Goal: Information Seeking & Learning: Learn about a topic

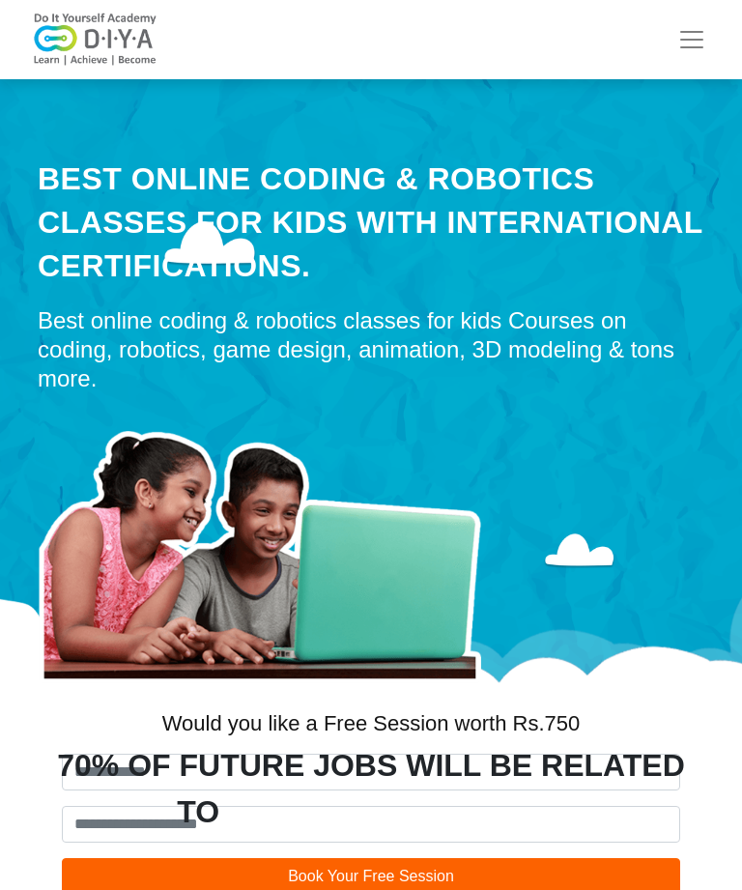
click at [691, 38] on span "Toggle navigation" at bounding box center [691, 39] width 29 height 29
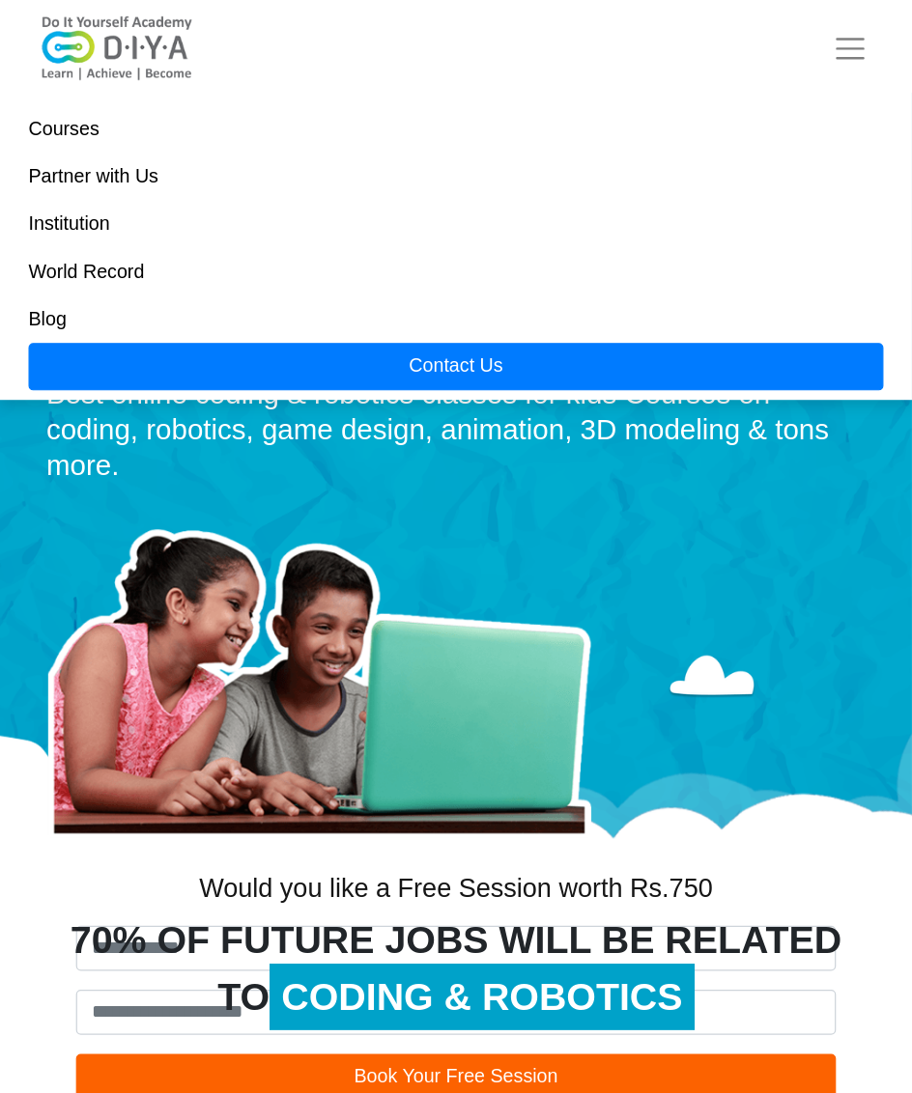
scroll to position [22, 0]
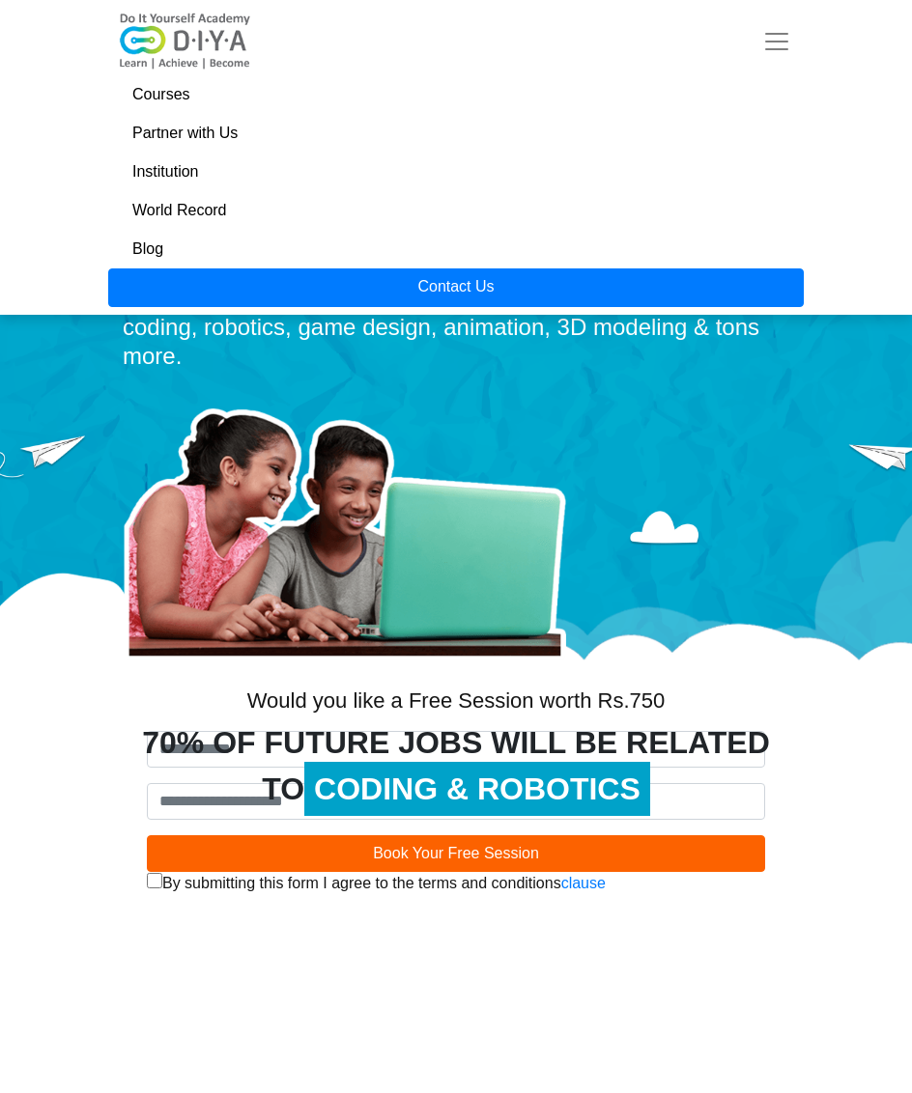
click at [59, 889] on section "70% OF FUTURE JOBS WILL BE RELATED TO CODING & ROBOTICS Is your child FUTURE RE…" at bounding box center [456, 1042] width 912 height 722
click at [741, 14] on div "Courses Partner with Us Institution World Record Blog Contact Us" at bounding box center [455, 157] width 695 height 299
click at [741, 42] on span "Toggle navigation" at bounding box center [776, 41] width 29 height 29
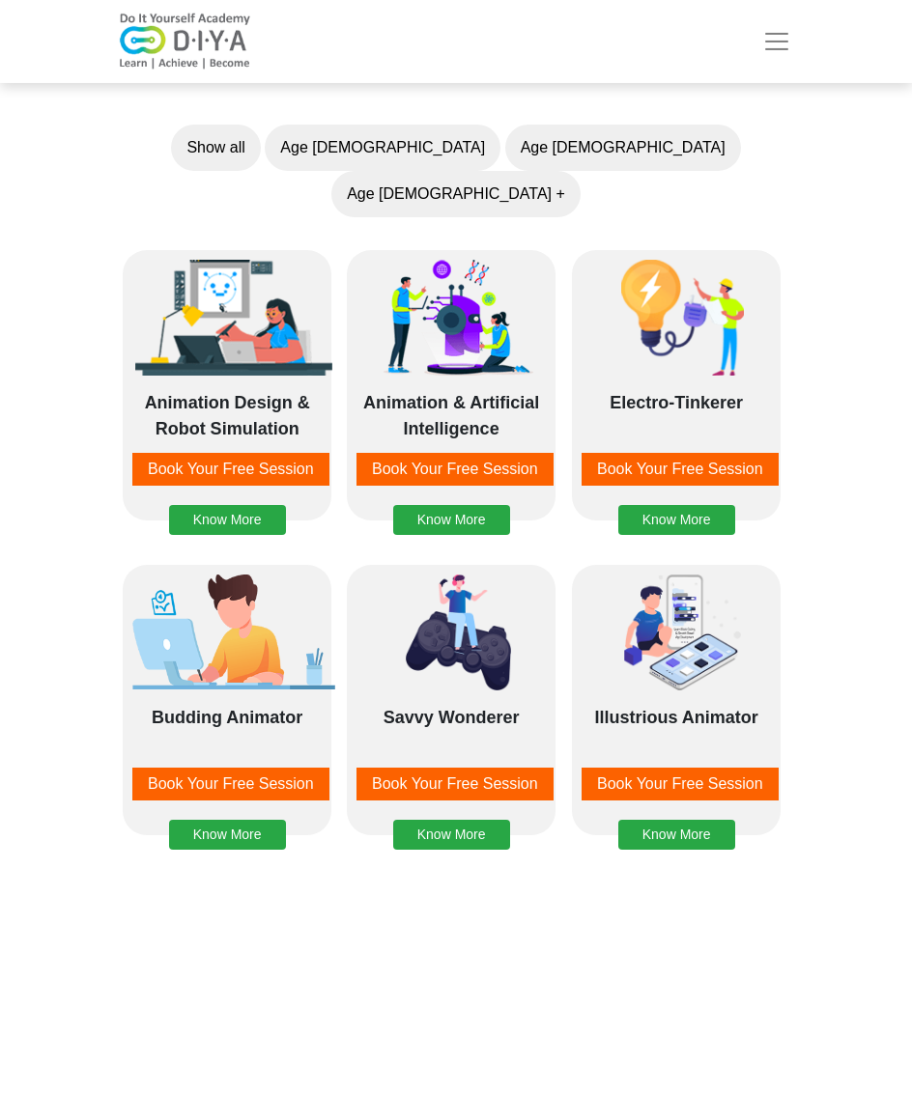
scroll to position [0, 0]
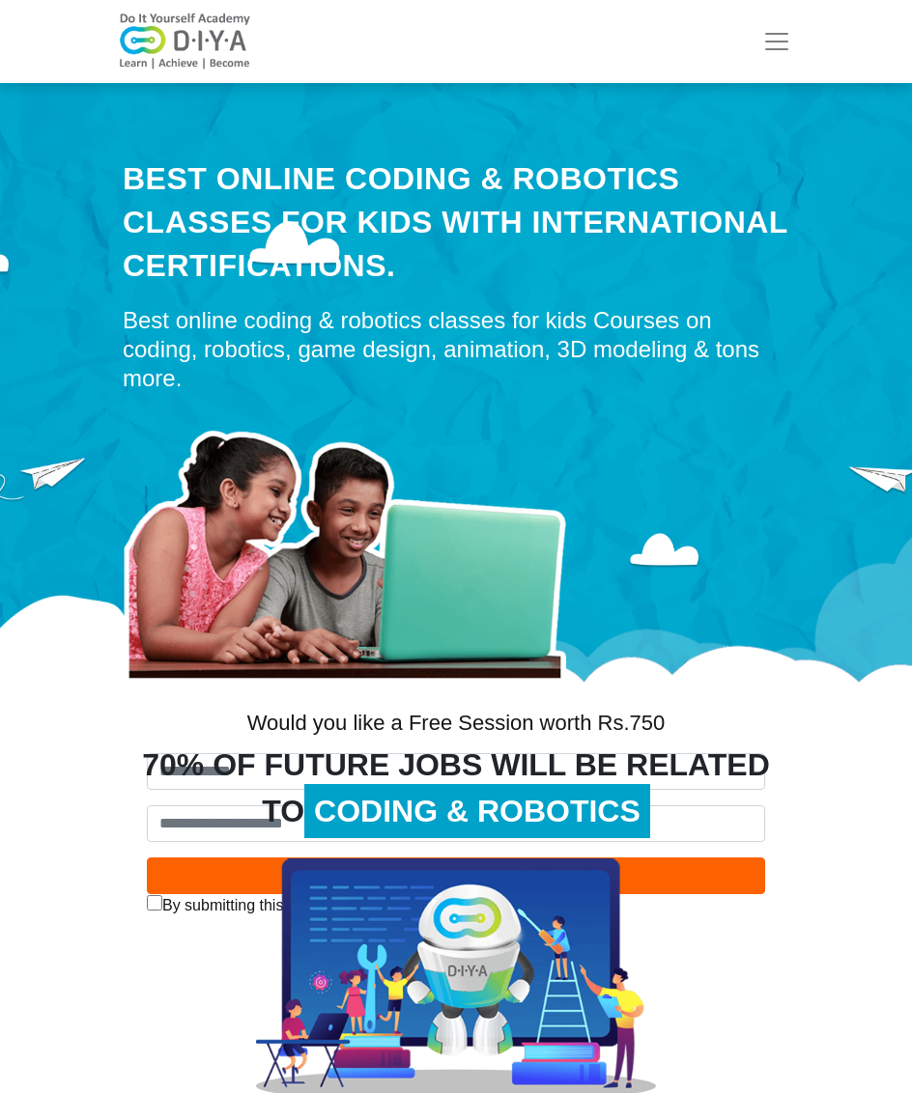
click at [741, 60] on button "Toggle navigation" at bounding box center [777, 41] width 54 height 39
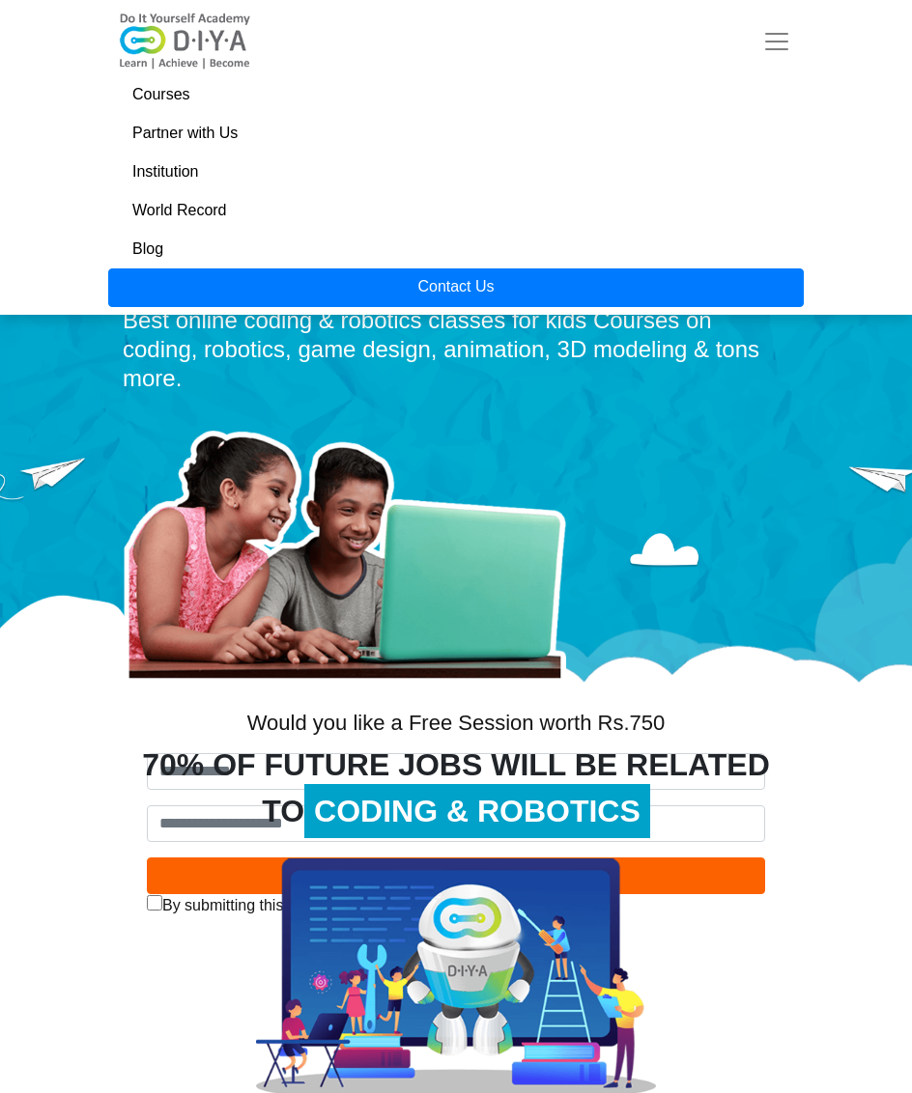
click at [182, 100] on link "Courses" at bounding box center [455, 94] width 695 height 39
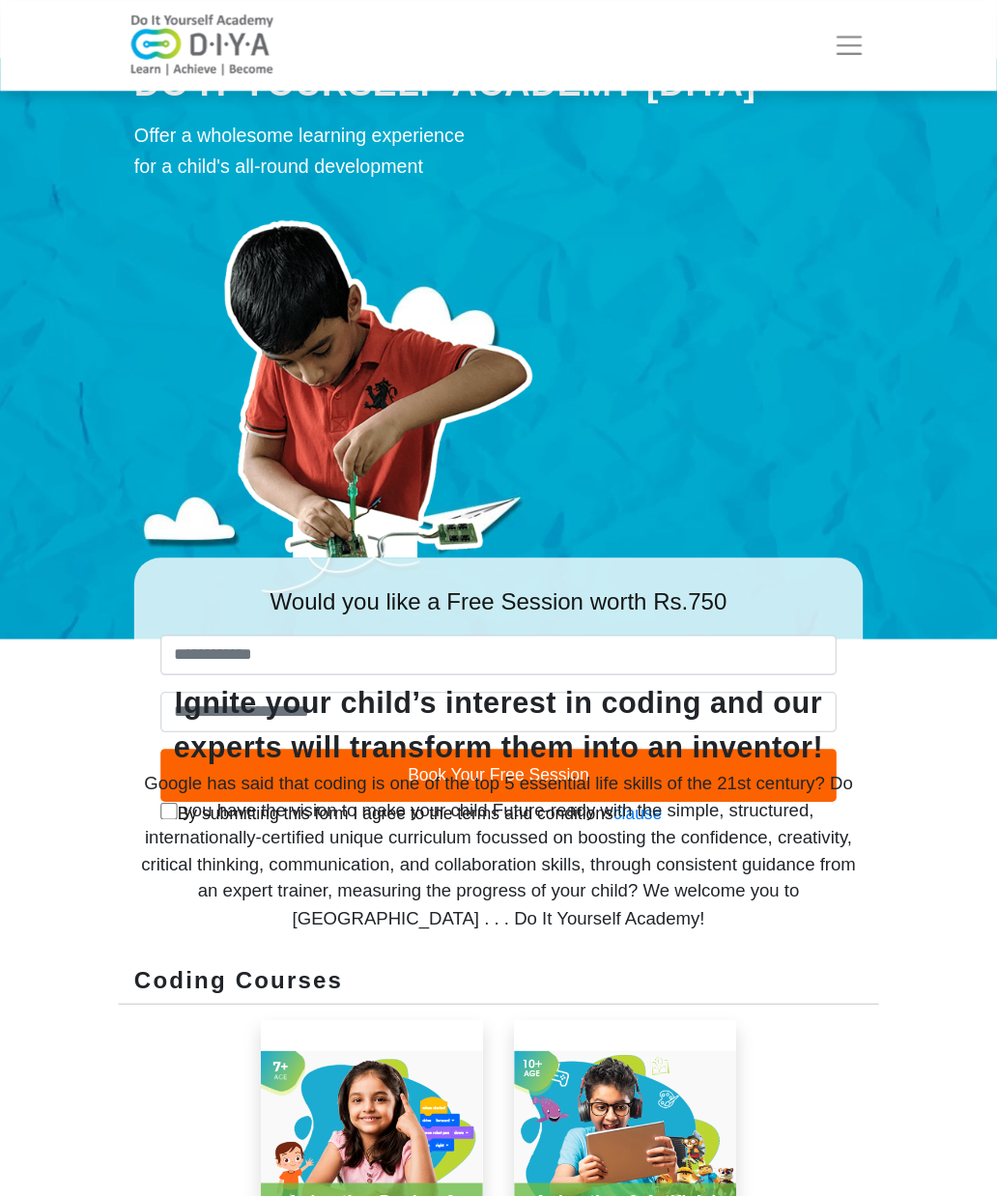
scroll to position [34, 0]
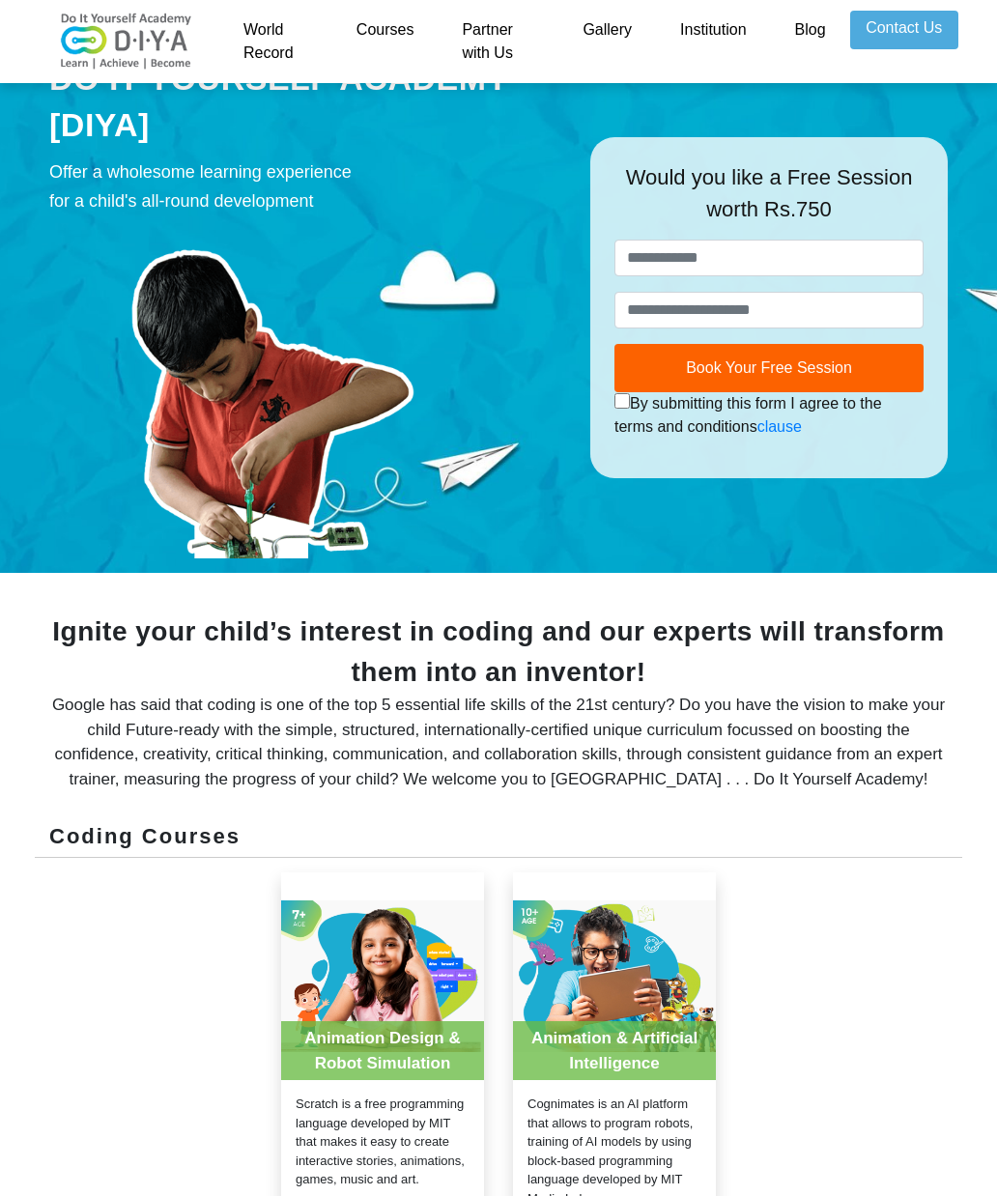
click at [722, 56] on link "Institution" at bounding box center [713, 42] width 114 height 62
click at [729, 42] on link "Institution" at bounding box center [713, 42] width 114 height 62
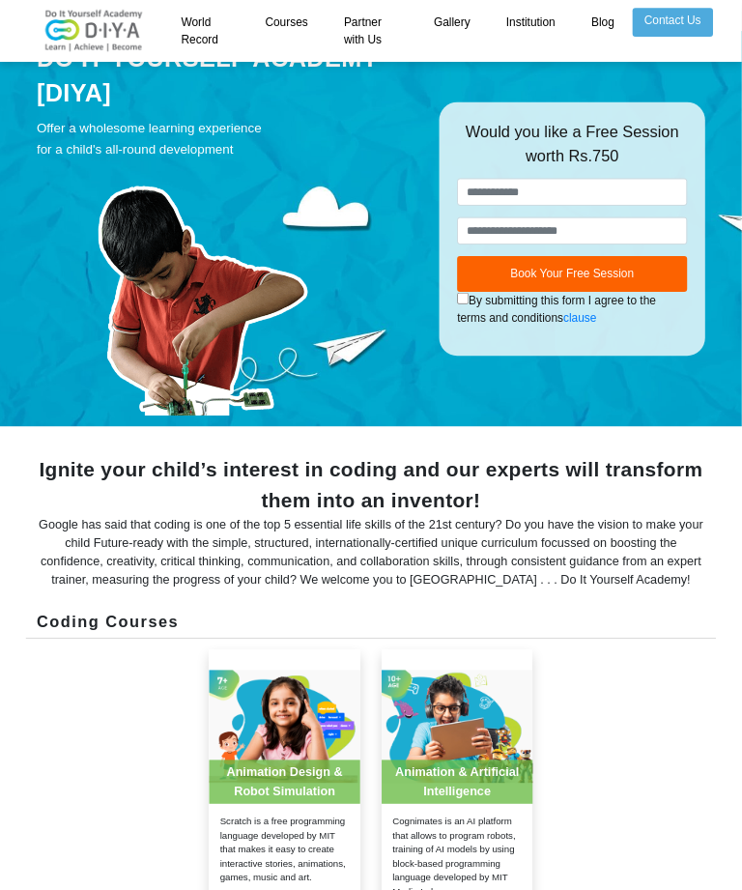
scroll to position [276, 83]
